Goal: Use online tool/utility

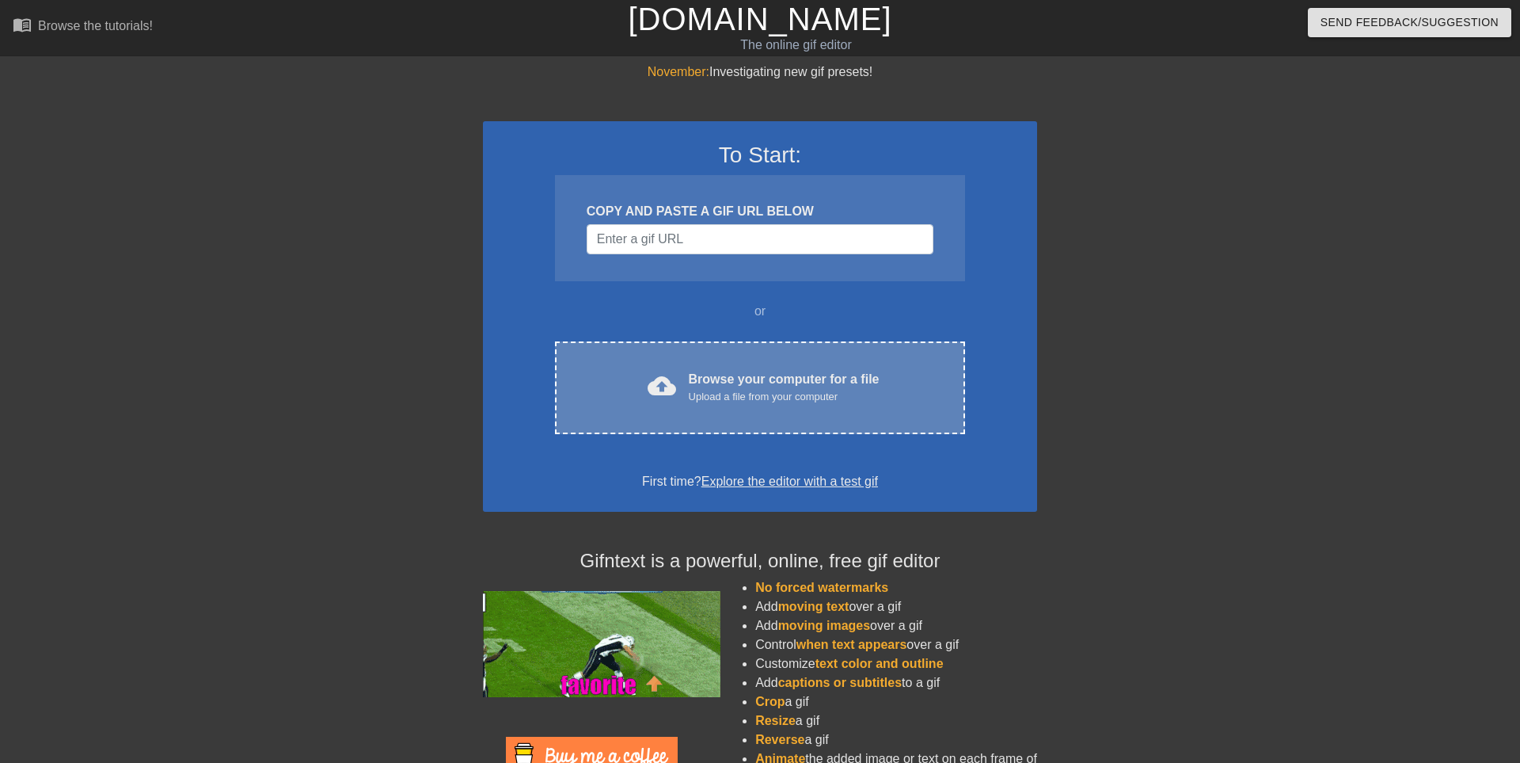
click at [779, 396] on div "Upload a file from your computer" at bounding box center [784, 397] width 191 height 16
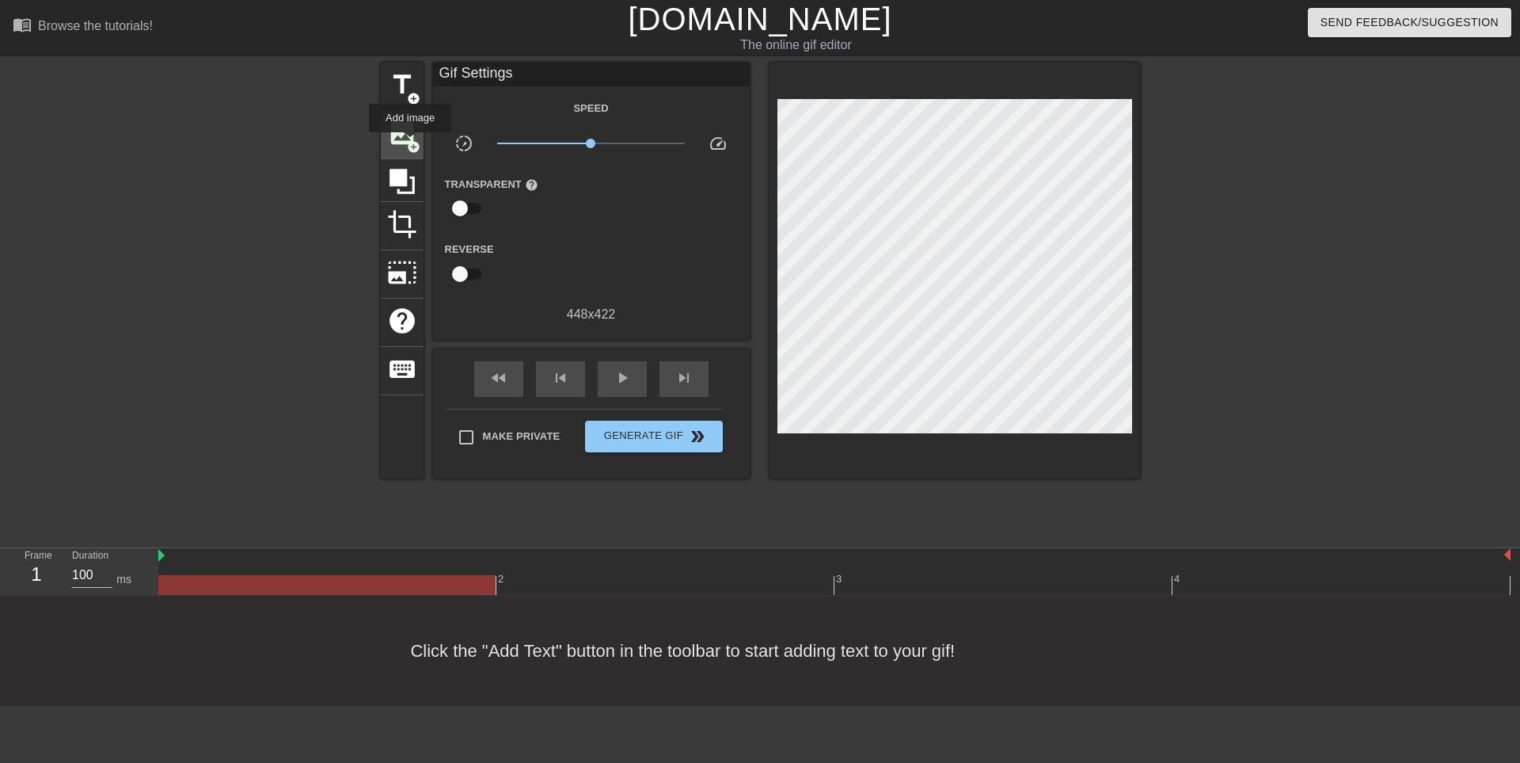
click at [410, 143] on span "add_circle" at bounding box center [413, 146] width 13 height 13
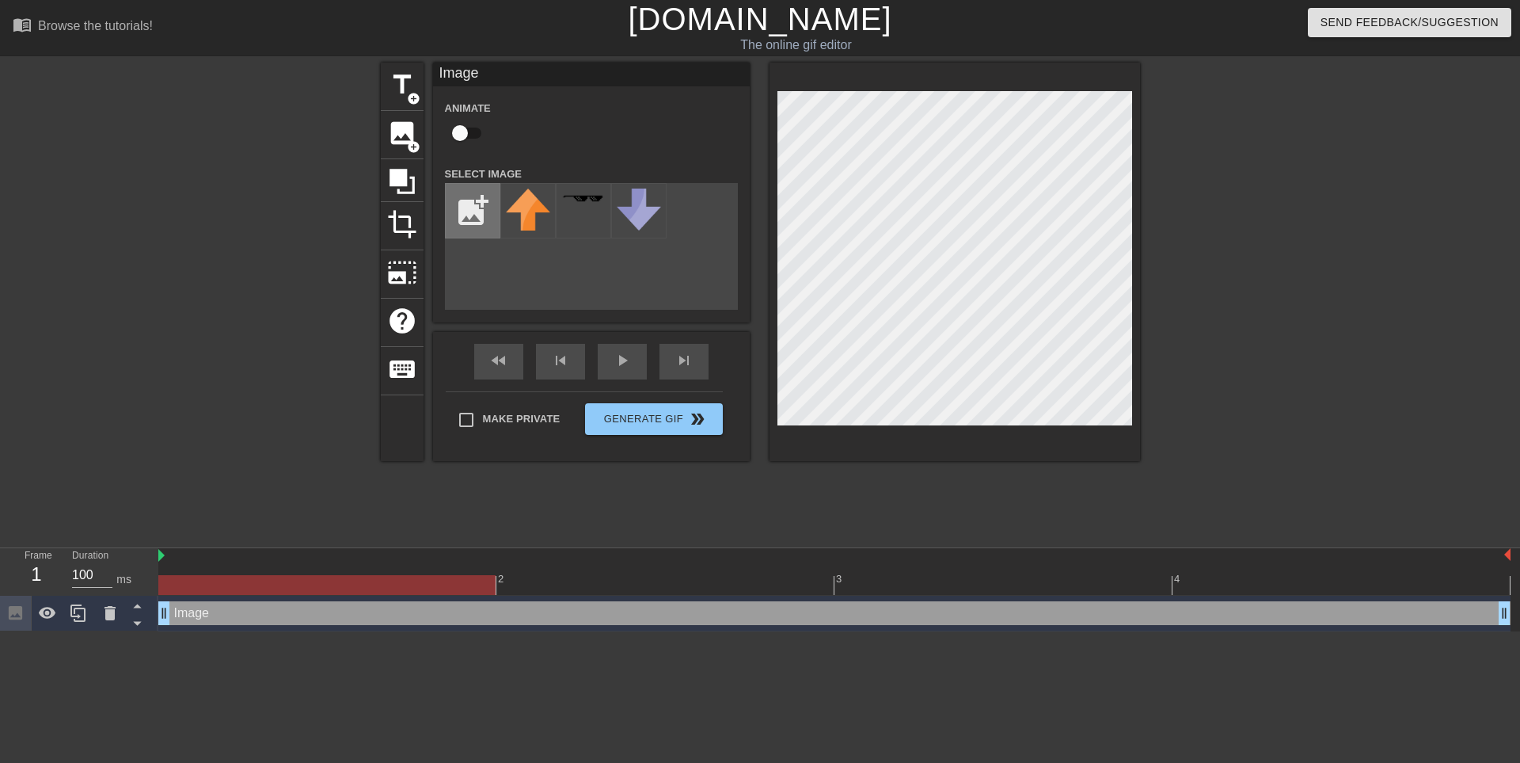
click at [471, 212] on input "file" at bounding box center [473, 211] width 54 height 54
type input "C:\fakepath\Screenshot from [DATE] 11-51-46.png"
click at [528, 205] on img at bounding box center [528, 209] width 44 height 42
click at [925, 428] on div at bounding box center [955, 262] width 371 height 398
click at [467, 137] on input "checkbox" at bounding box center [460, 133] width 90 height 30
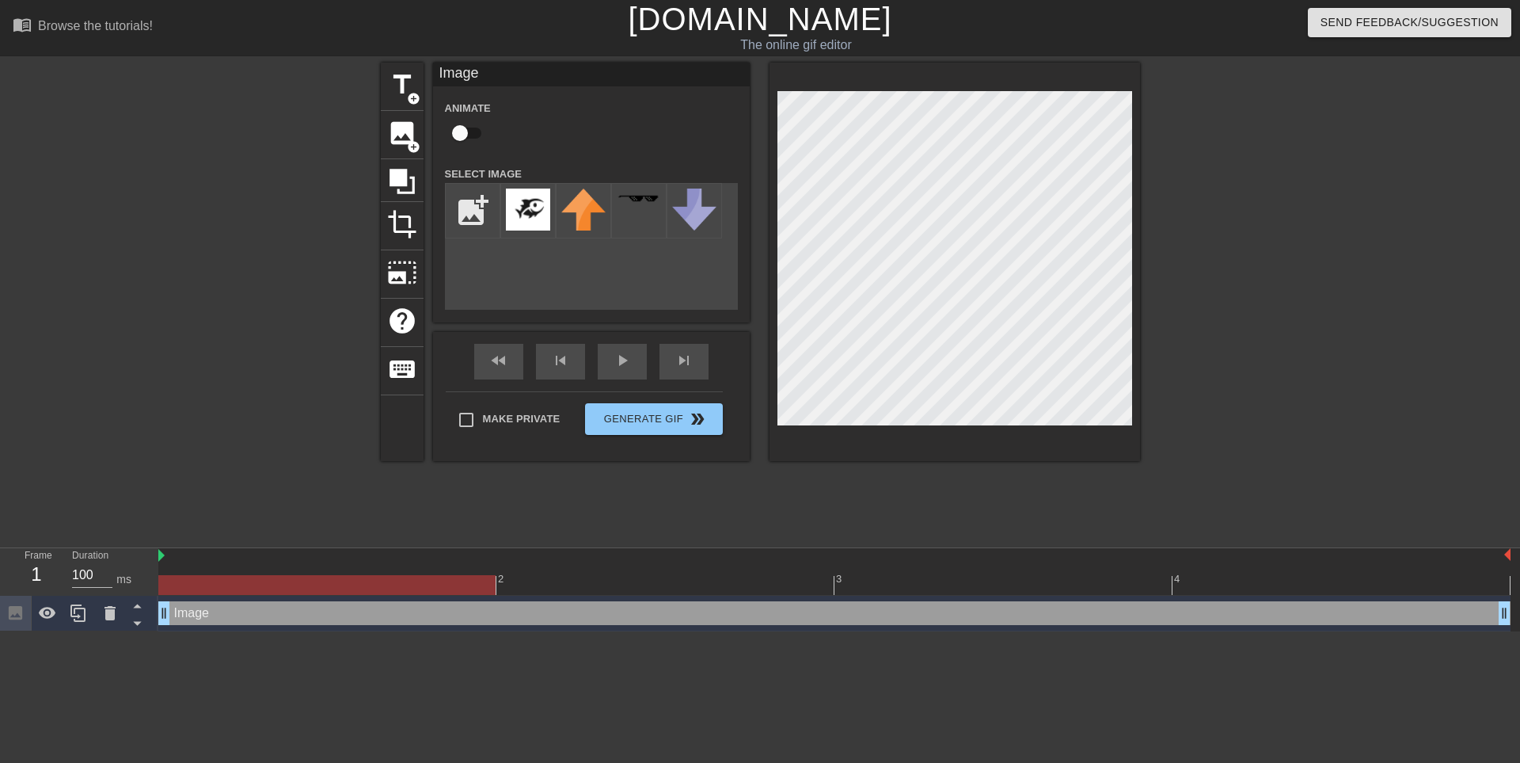
checkbox input "true"
click at [160, 558] on div at bounding box center [834, 556] width 1352 height 16
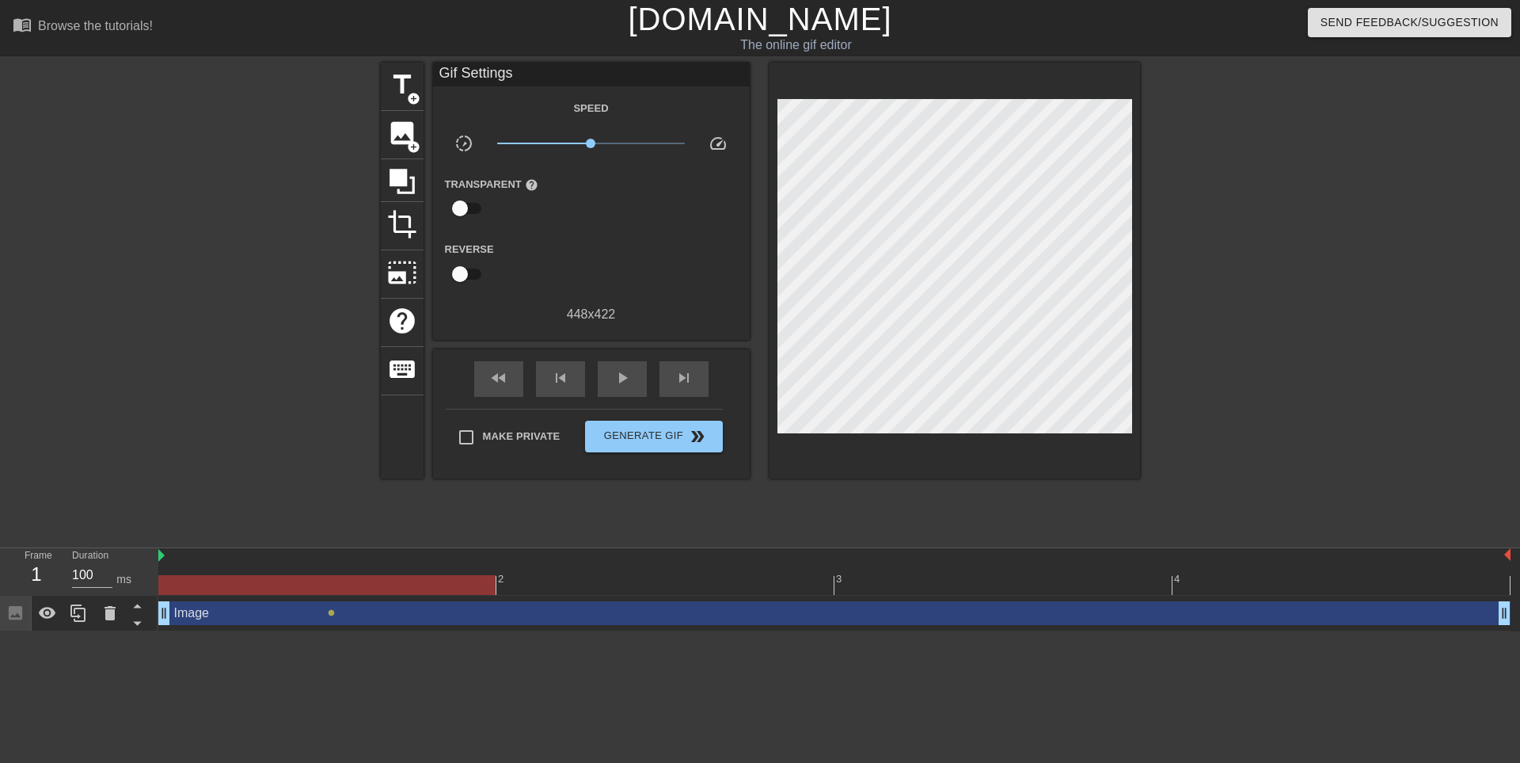
click at [1426, 361] on div "title add_circle image add_circle crop photo_size_select_large help keyboard Gi…" at bounding box center [760, 300] width 1520 height 475
click at [619, 376] on span "play_arrow" at bounding box center [622, 377] width 19 height 19
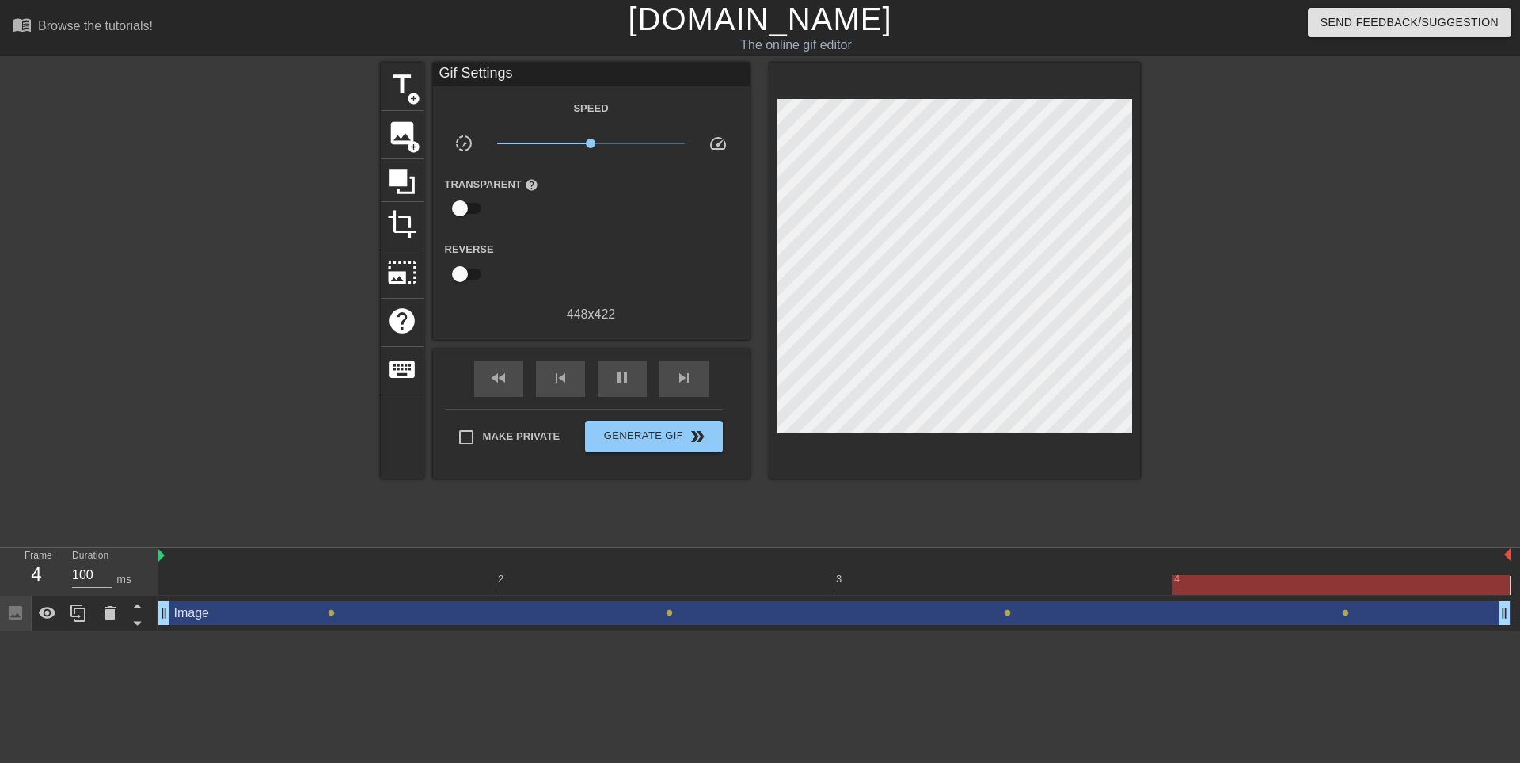
click at [1234, 401] on div at bounding box center [1278, 300] width 238 height 475
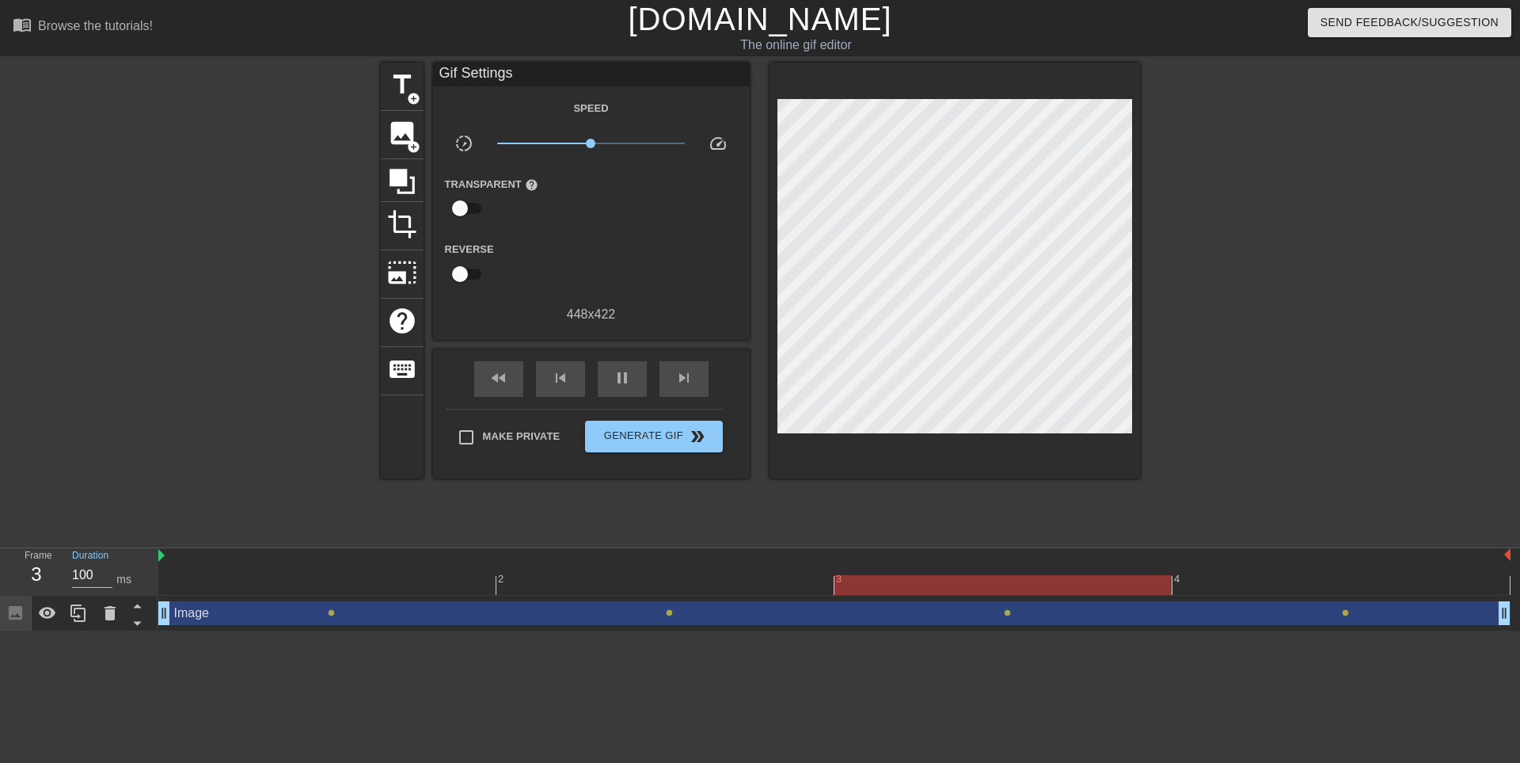
drag, startPoint x: 82, startPoint y: 577, endPoint x: 70, endPoint y: 579, distance: 11.2
click at [72, 579] on input "100" at bounding box center [92, 574] width 40 height 25
click at [629, 386] on span "pause" at bounding box center [622, 377] width 19 height 19
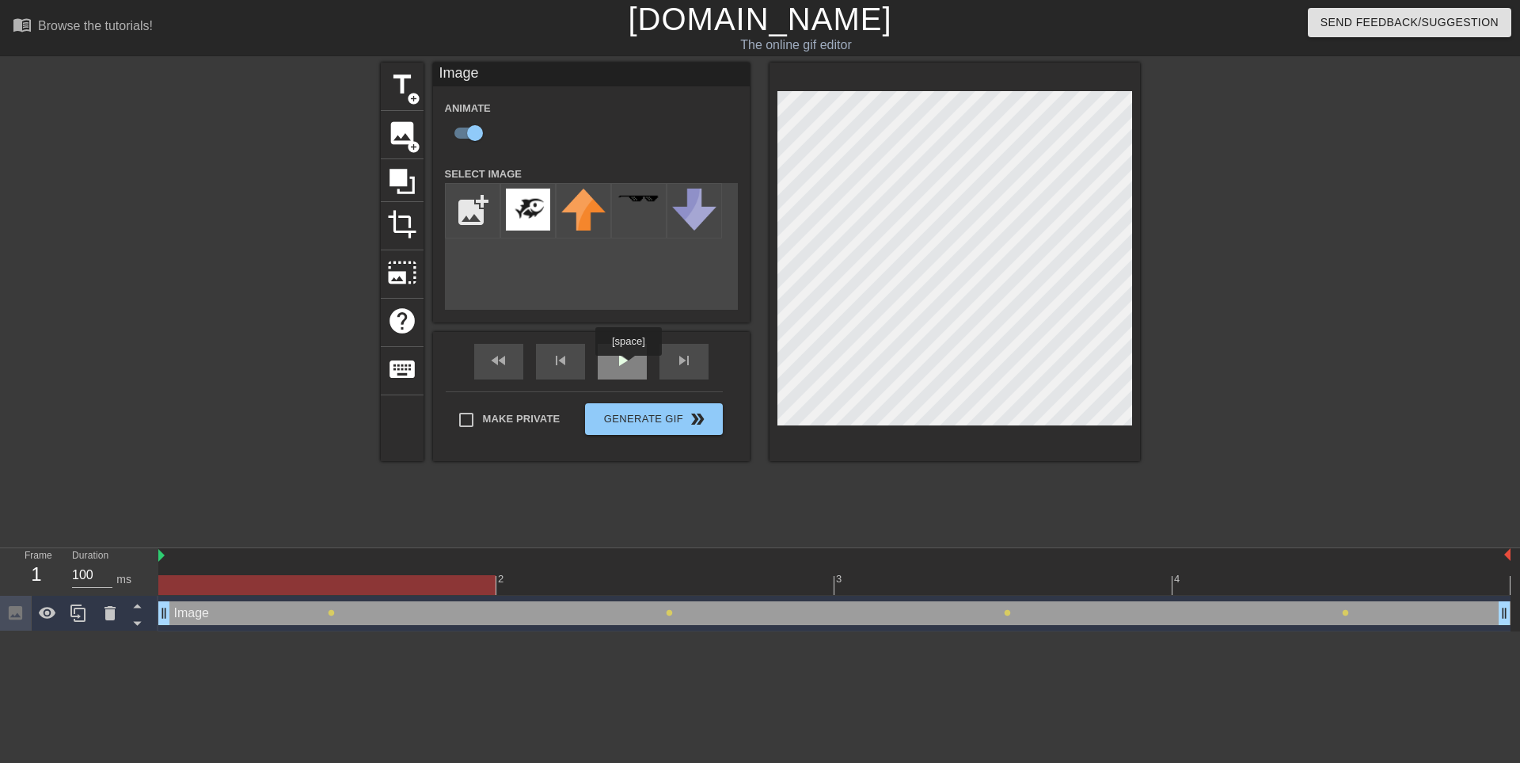
click at [630, 364] on div "play_arrow" at bounding box center [622, 362] width 49 height 36
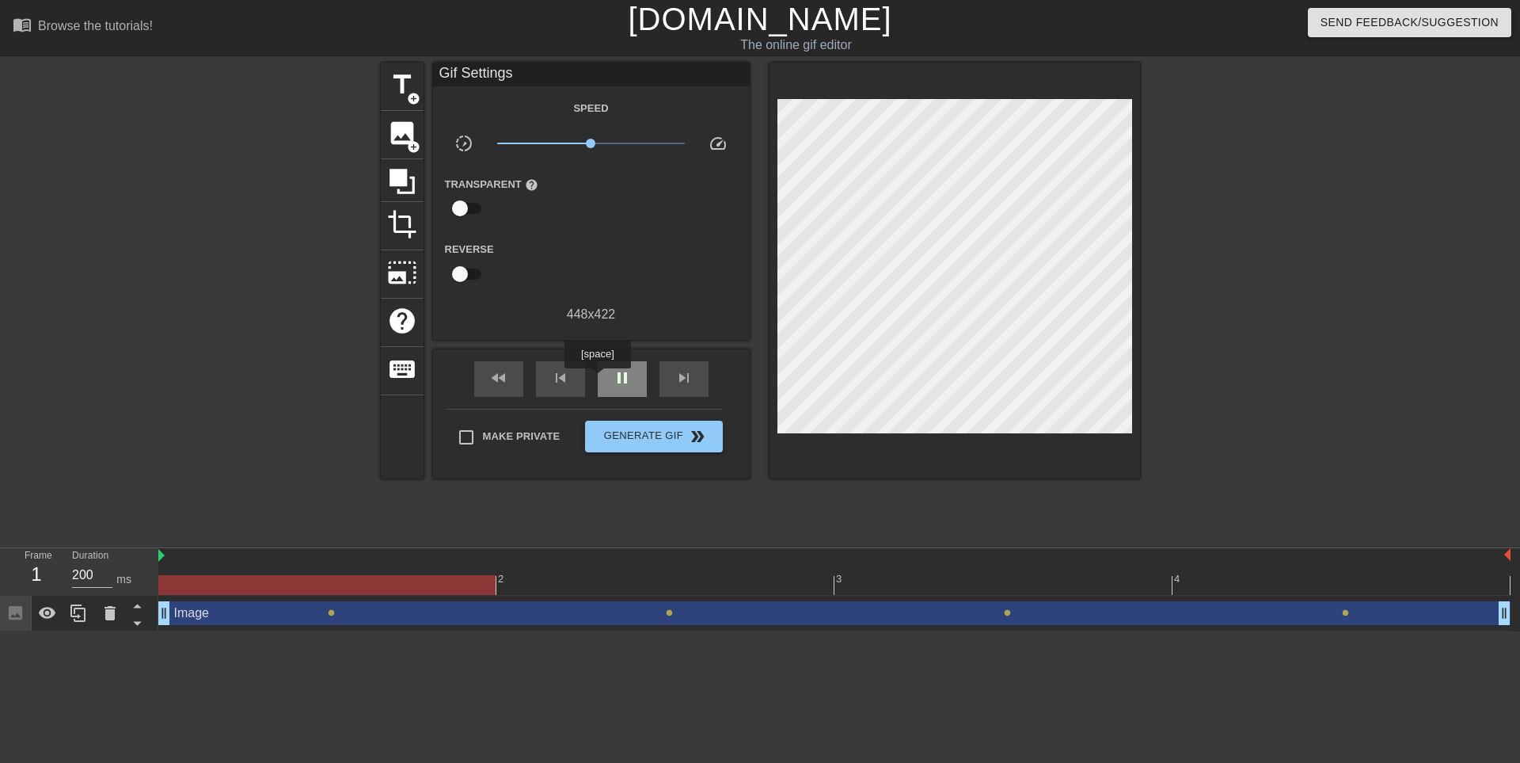
click at [600, 379] on div "pause" at bounding box center [622, 379] width 49 height 36
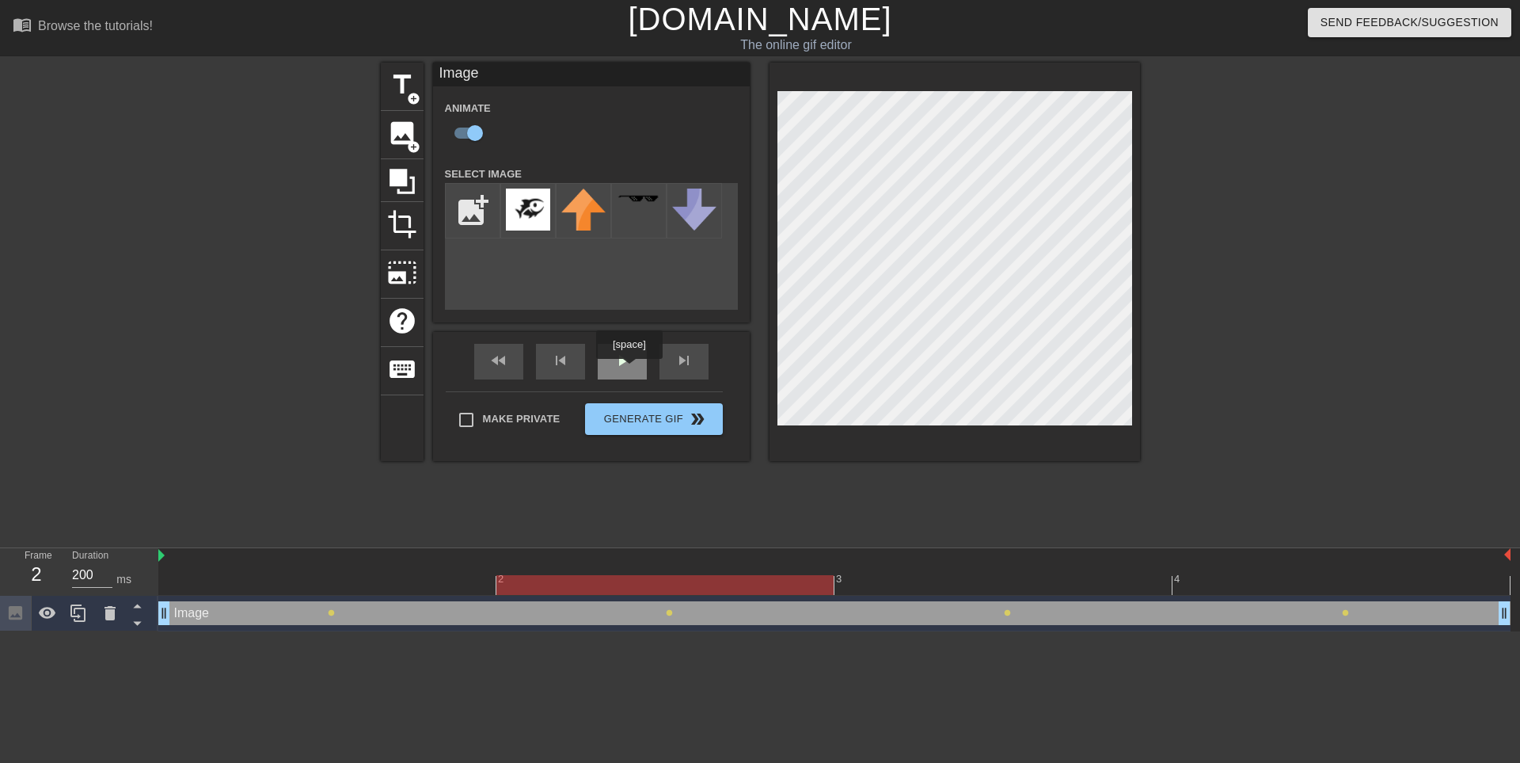
click at [630, 370] on div "play_arrow" at bounding box center [622, 362] width 49 height 36
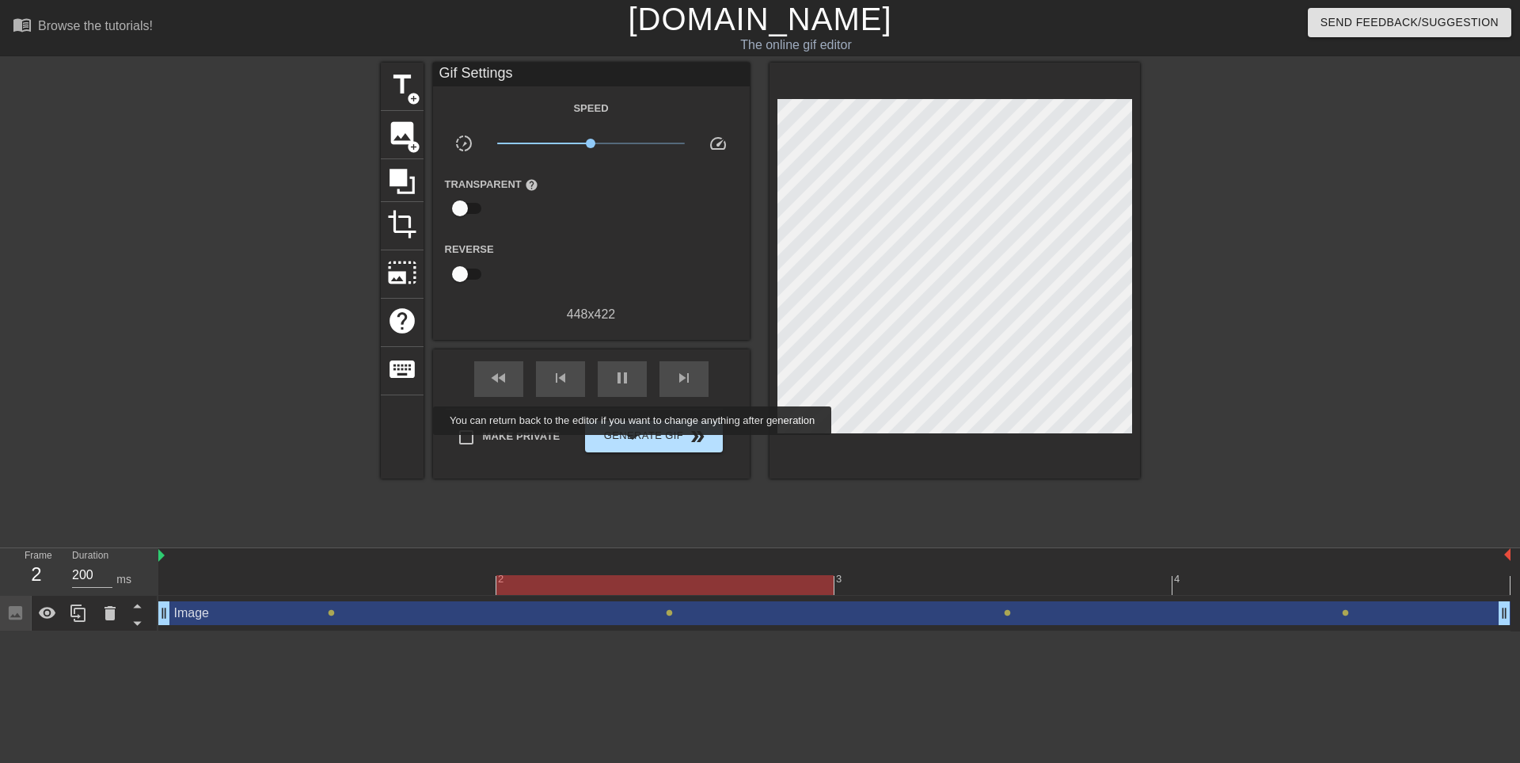
type input "100"
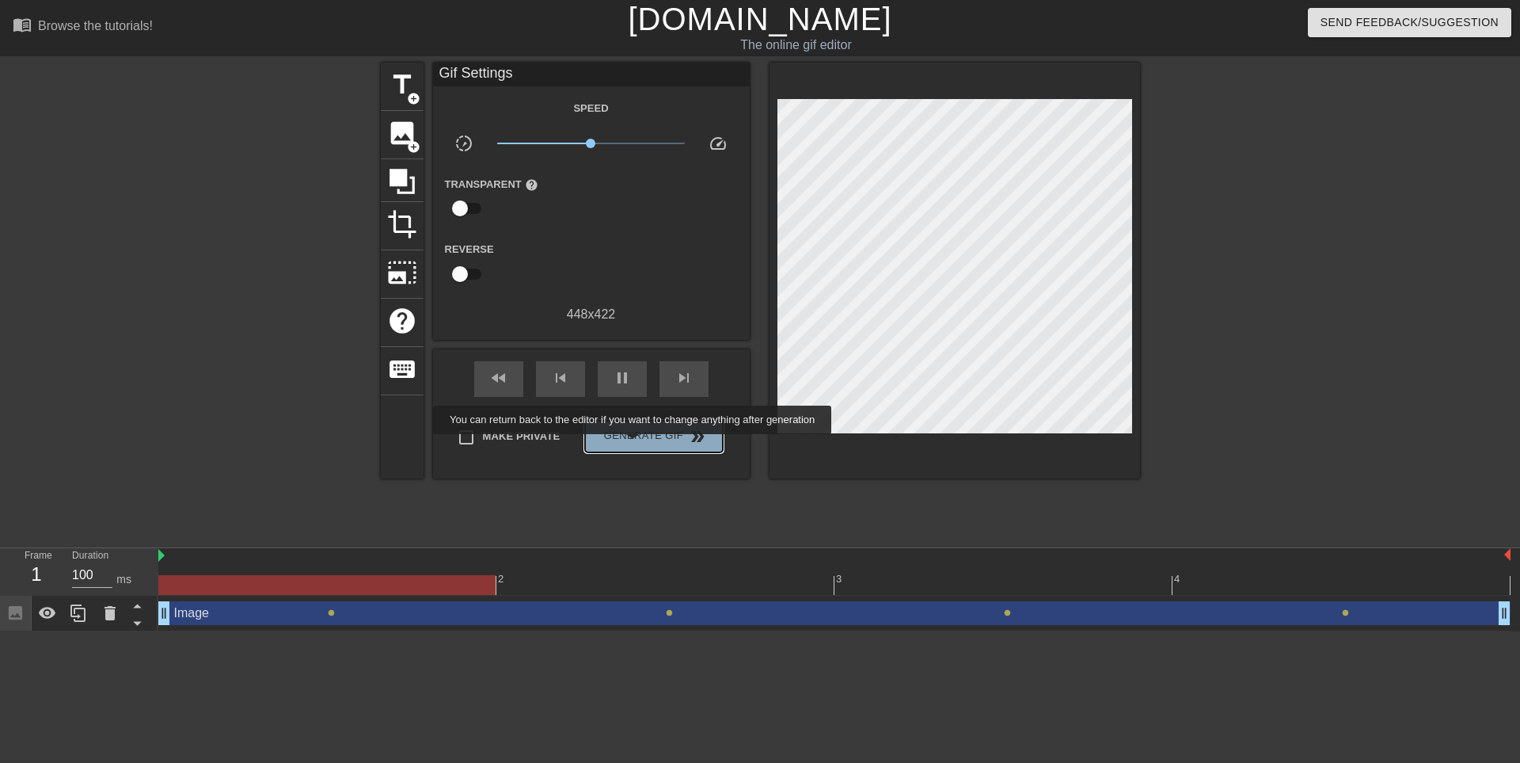
click at [633, 445] on span "Generate Gif double_arrow" at bounding box center [654, 436] width 124 height 19
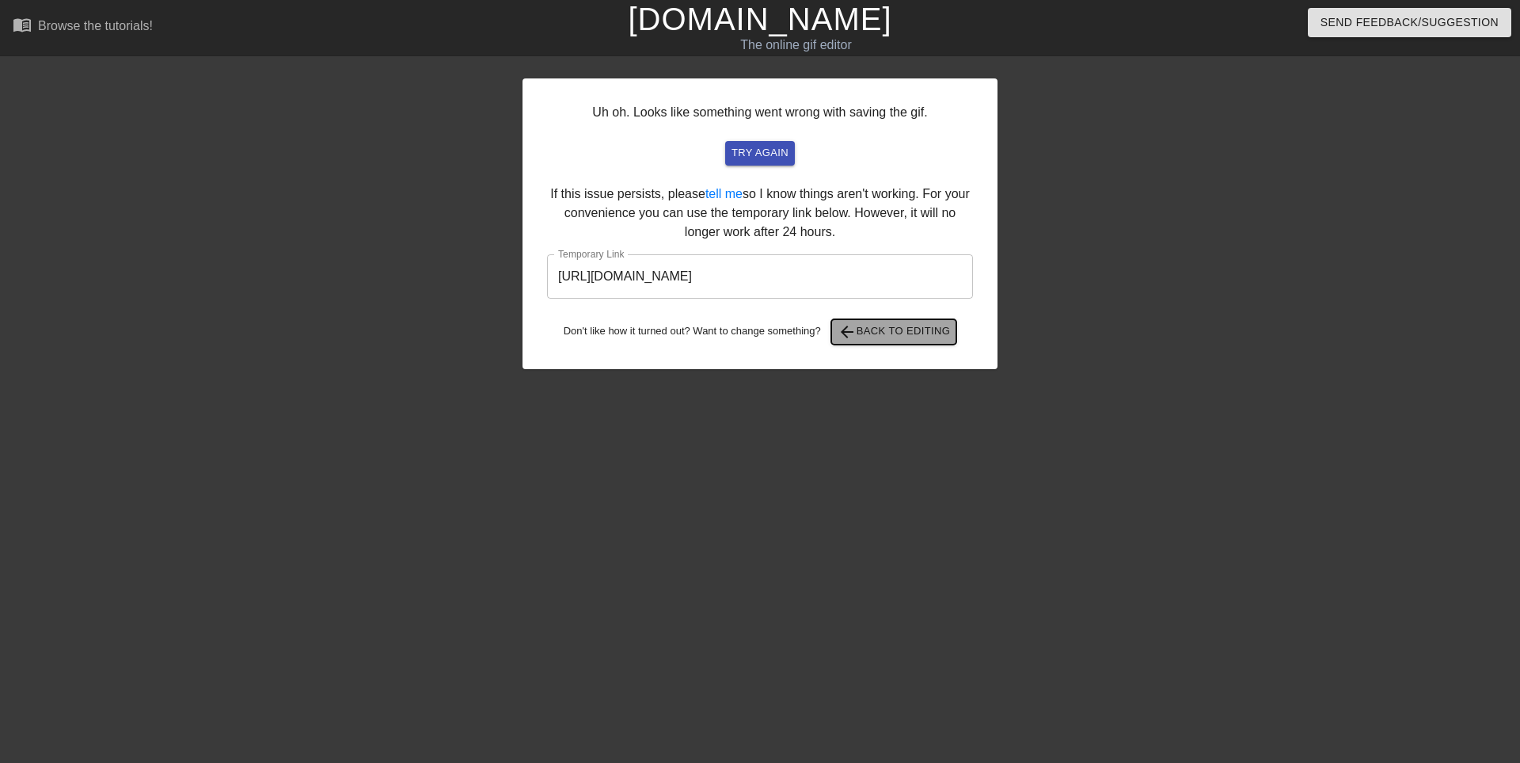
click at [878, 335] on span "arrow_back Back to Editing" at bounding box center [894, 331] width 113 height 19
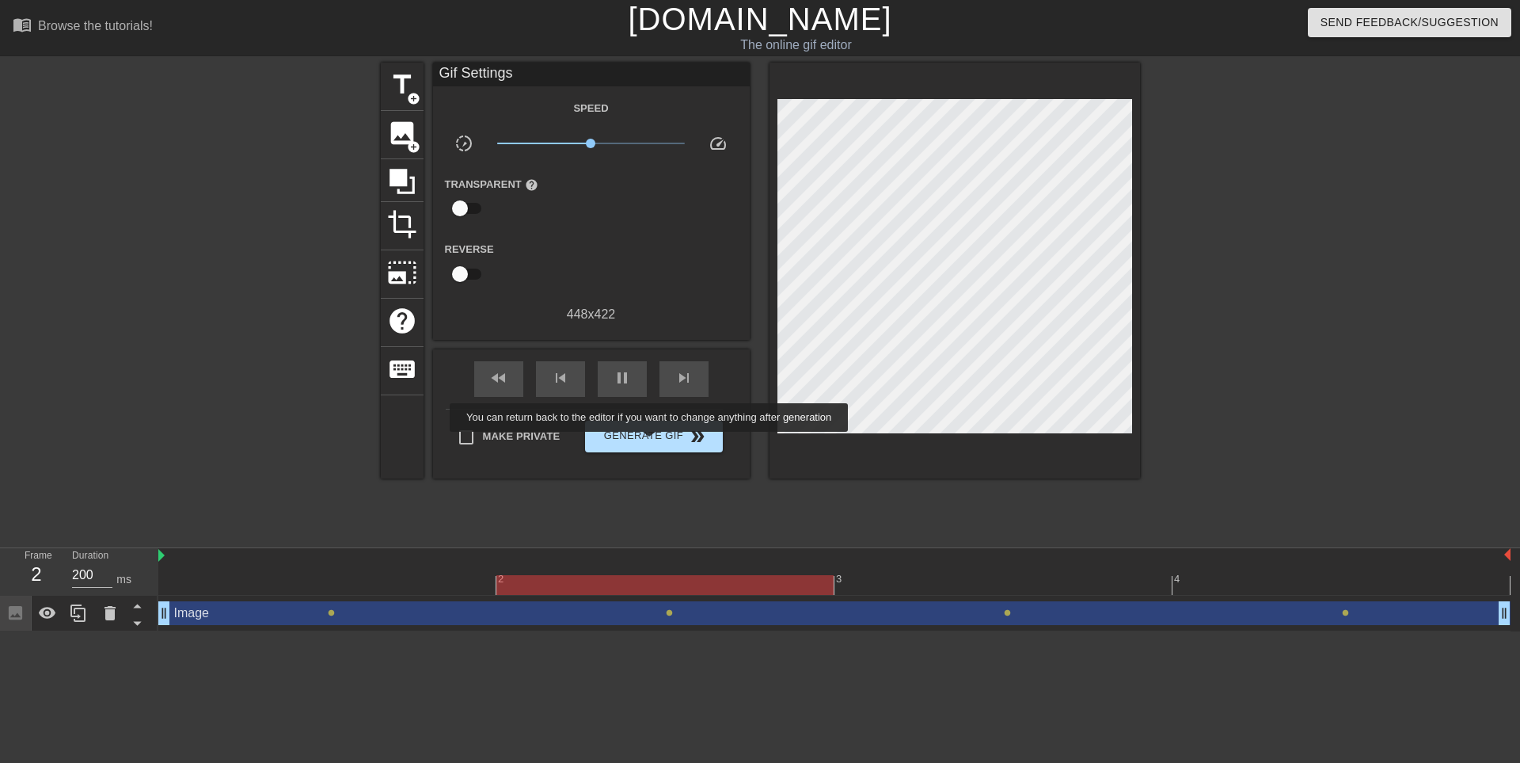
type input "100"
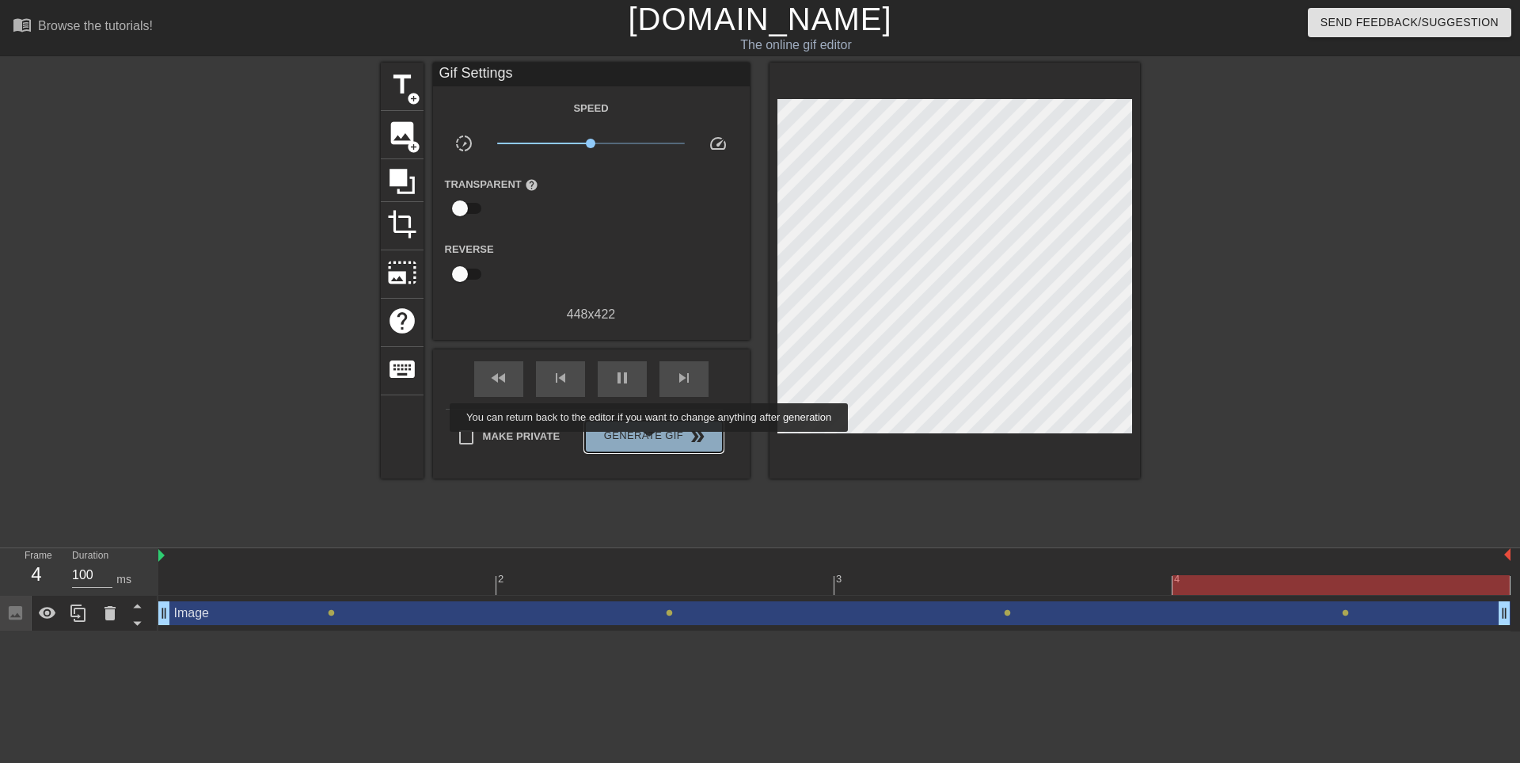
click at [649, 443] on span "Generate Gif double_arrow" at bounding box center [654, 436] width 124 height 19
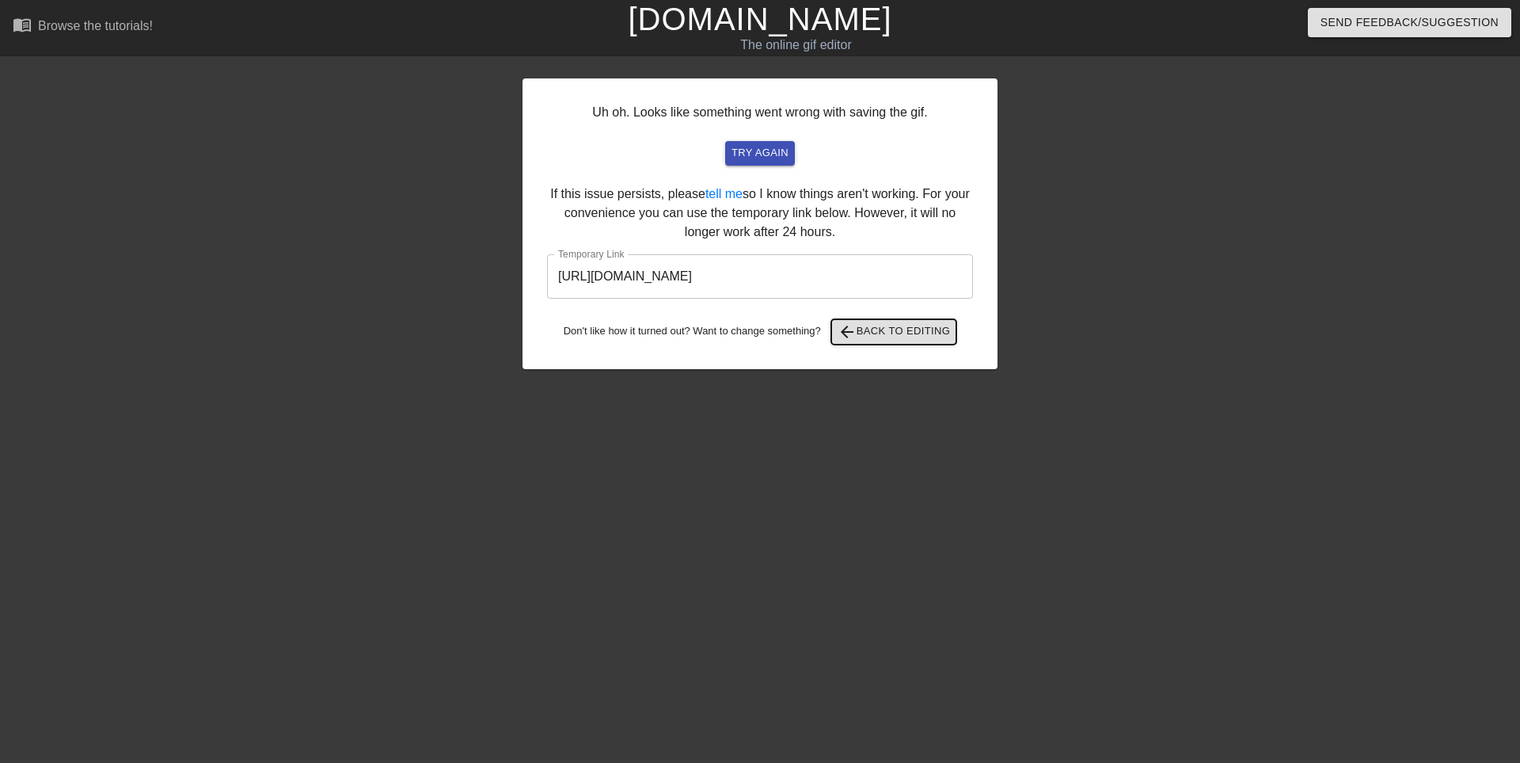
click at [884, 339] on span "arrow_back Back to Editing" at bounding box center [894, 331] width 113 height 19
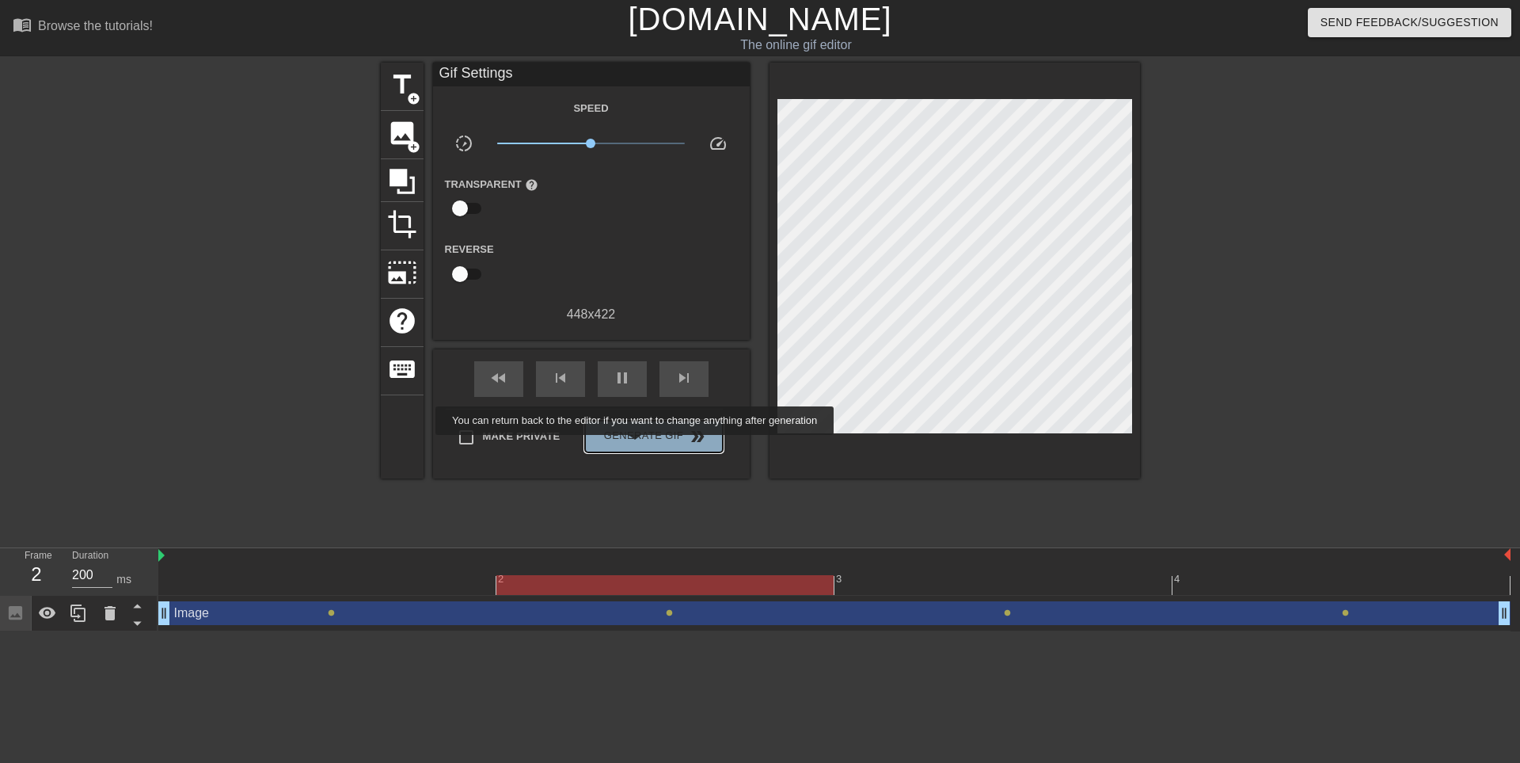
type input "100"
click at [635, 446] on button "Generate Gif double_arrow" at bounding box center [653, 436] width 137 height 32
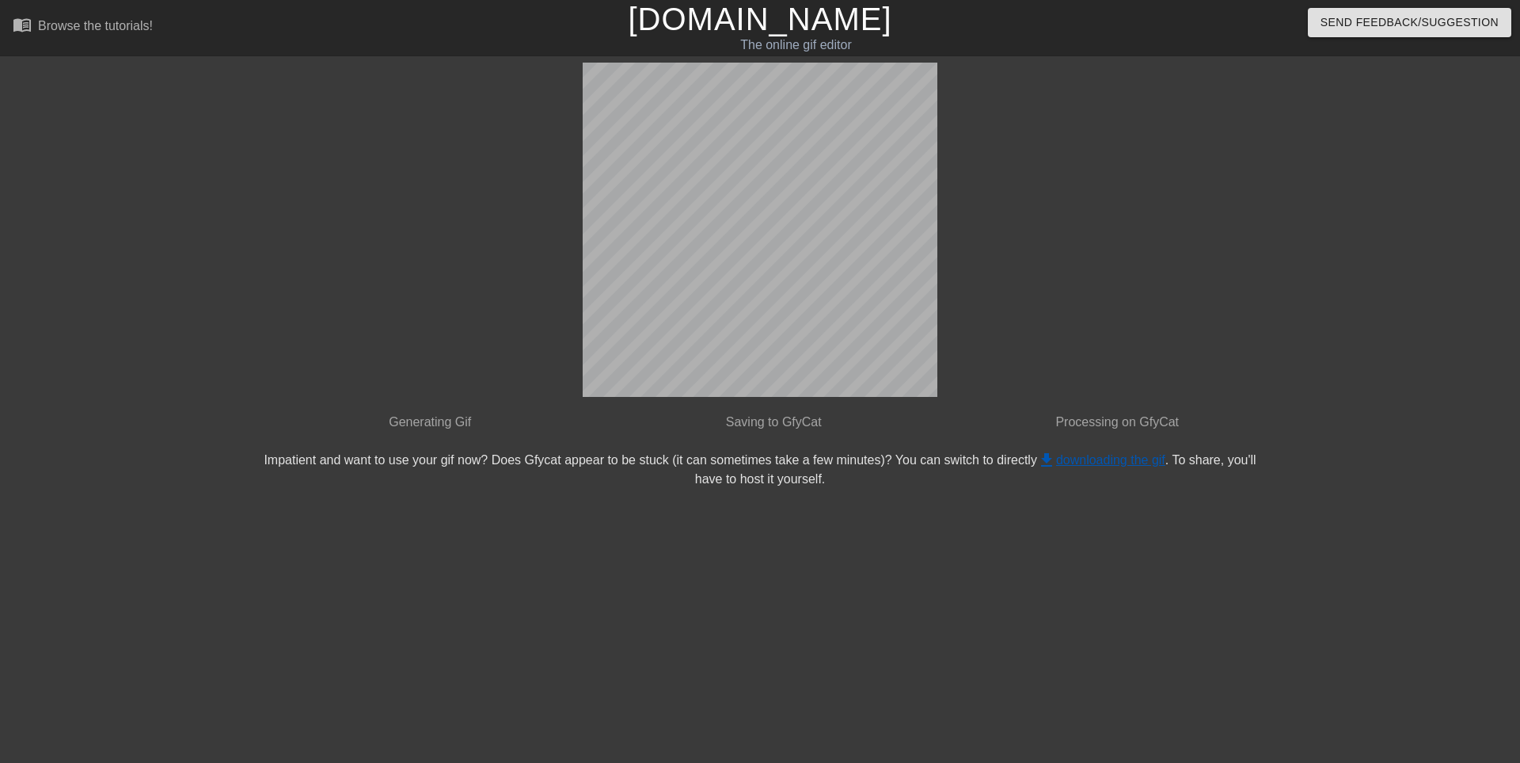
click at [1120, 464] on link "get_app downloading the gif" at bounding box center [1101, 459] width 128 height 13
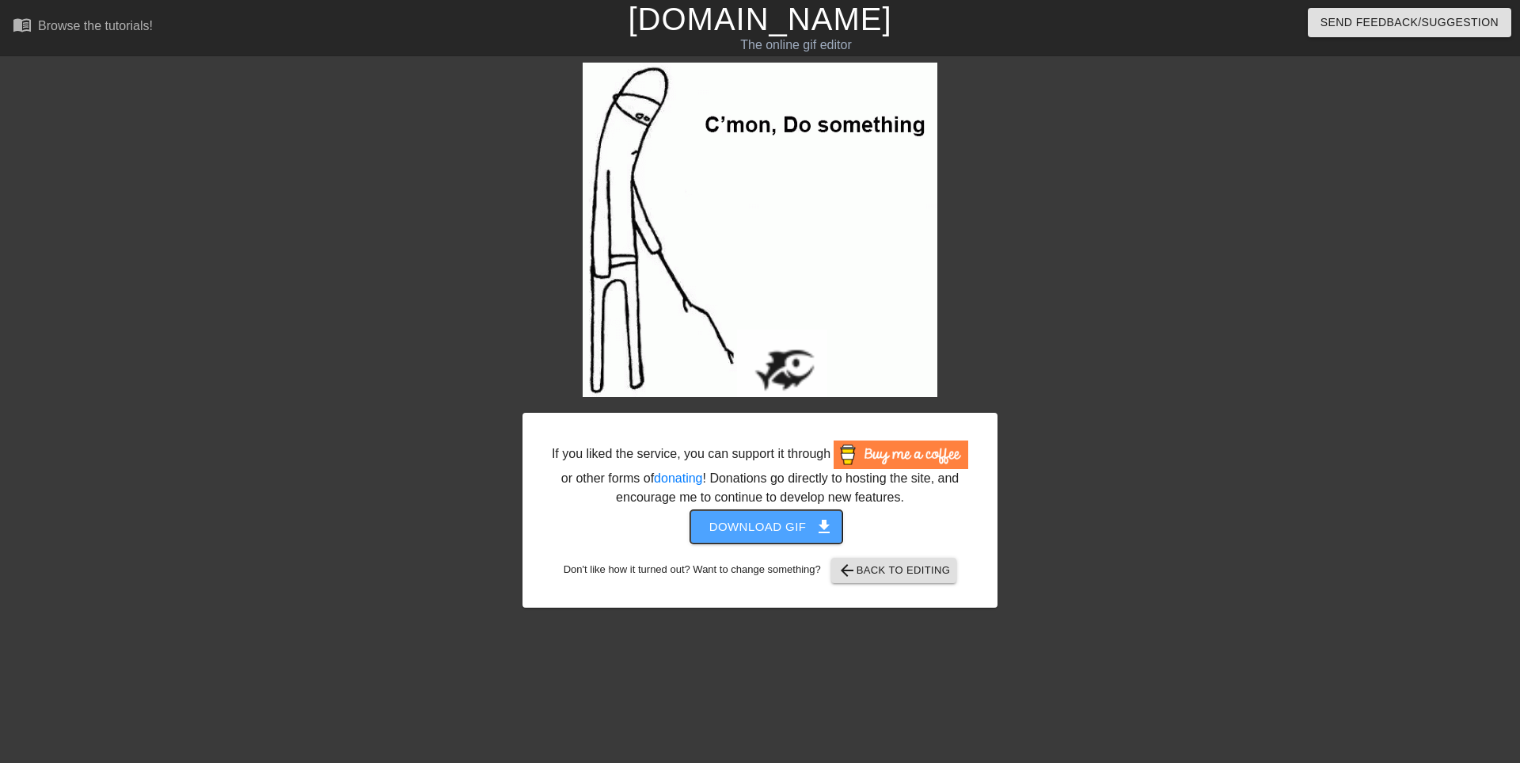
click at [778, 522] on span "Download gif get_app" at bounding box center [766, 526] width 115 height 21
